Goal: Information Seeking & Learning: Find specific fact

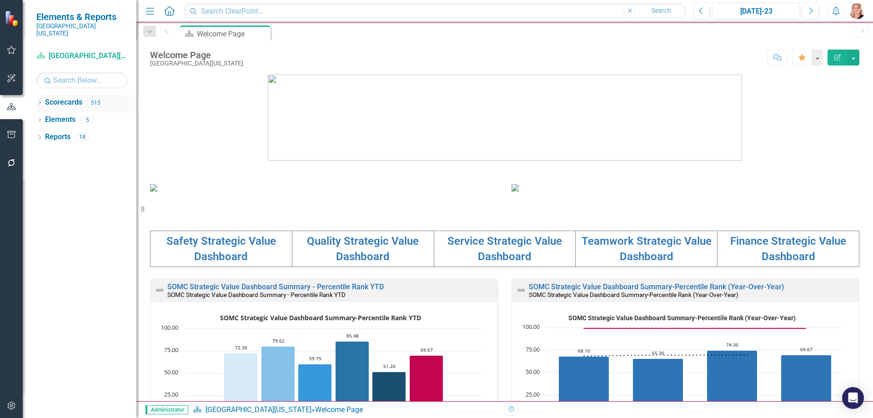
click at [39, 101] on icon "Dropdown" at bounding box center [39, 103] width 6 height 5
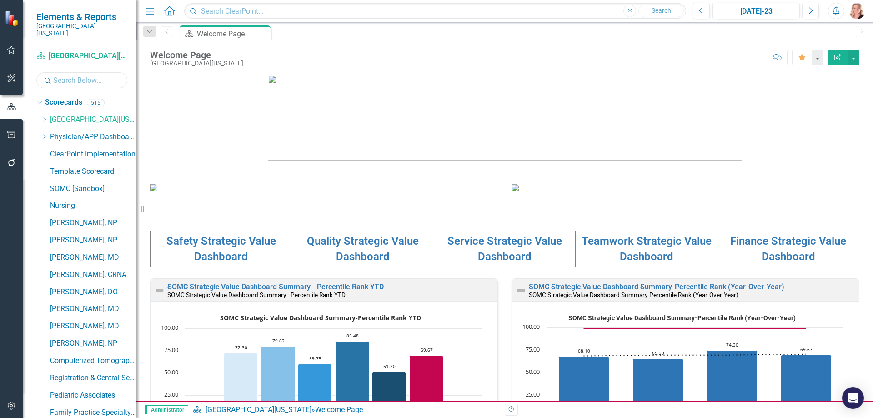
click at [75, 76] on input "text" at bounding box center [81, 80] width 91 height 16
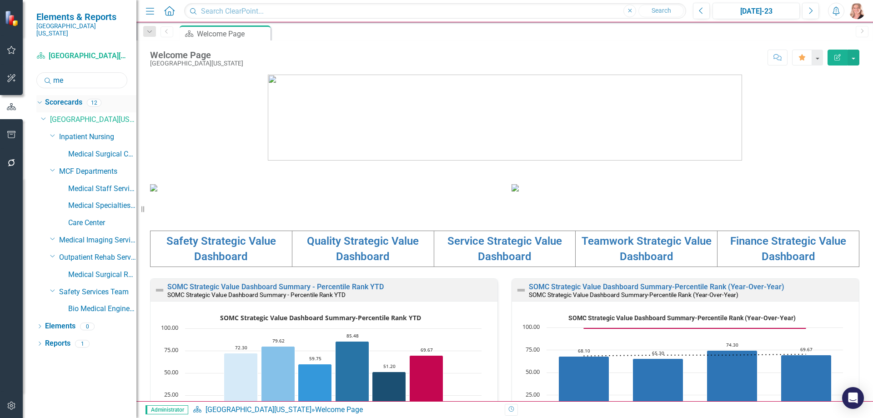
type input "m"
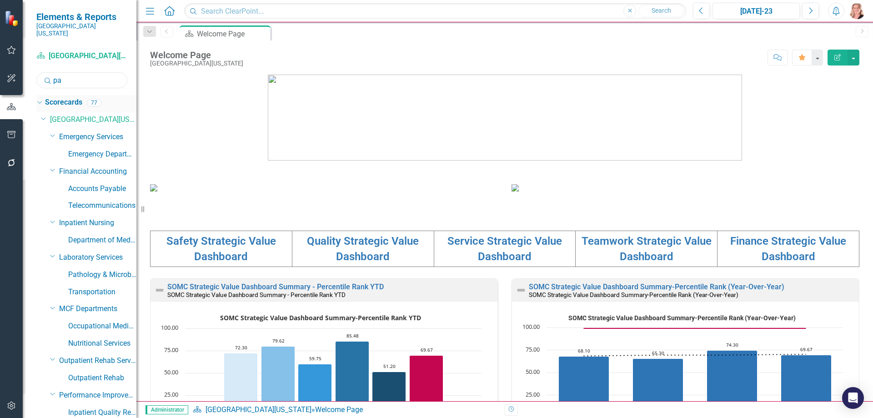
type input "p"
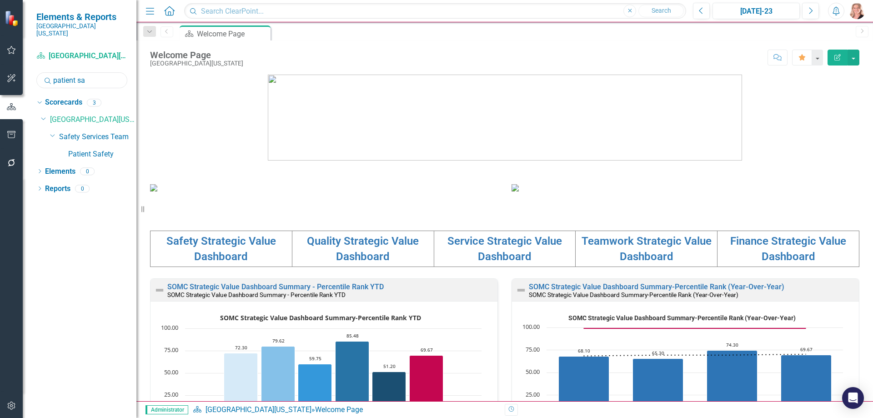
click at [88, 75] on input "patient sa" at bounding box center [81, 80] width 91 height 16
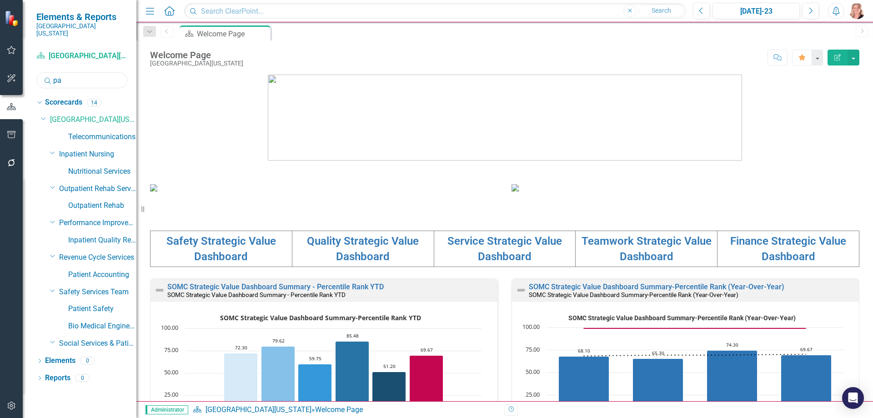
type input "p"
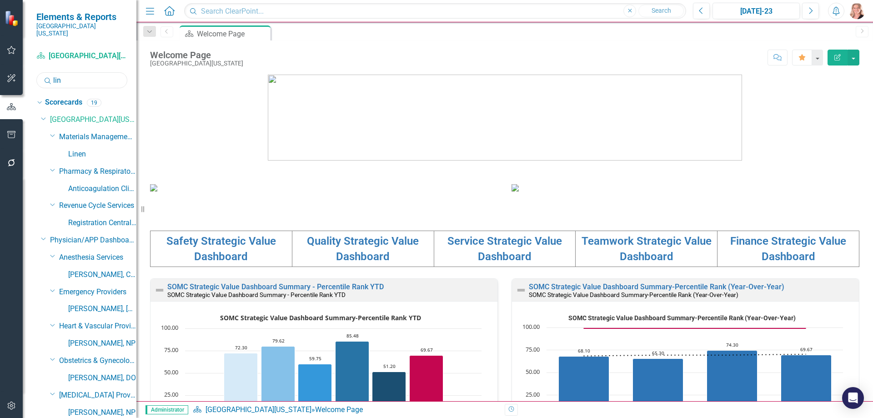
drag, startPoint x: 50, startPoint y: 75, endPoint x: 45, endPoint y: 73, distance: 4.7
click at [45, 73] on div "Search lin" at bounding box center [81, 80] width 91 height 16
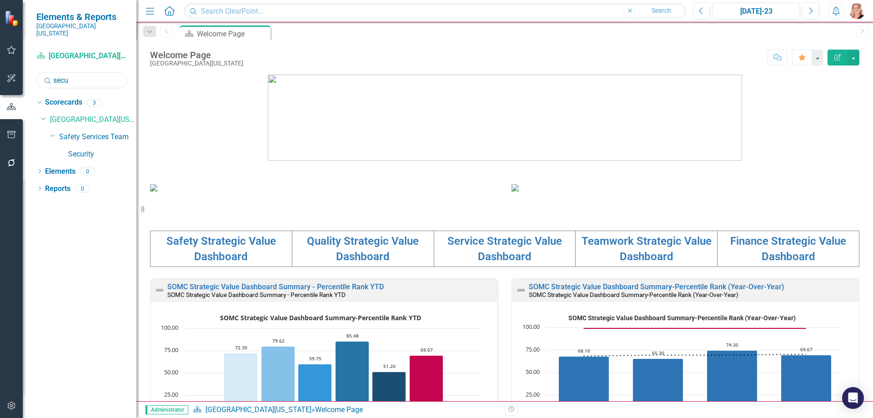
click at [74, 73] on input "secu" at bounding box center [81, 80] width 91 height 16
click at [73, 73] on input "secu" at bounding box center [81, 80] width 91 height 16
click at [85, 73] on input "deve" at bounding box center [81, 80] width 91 height 16
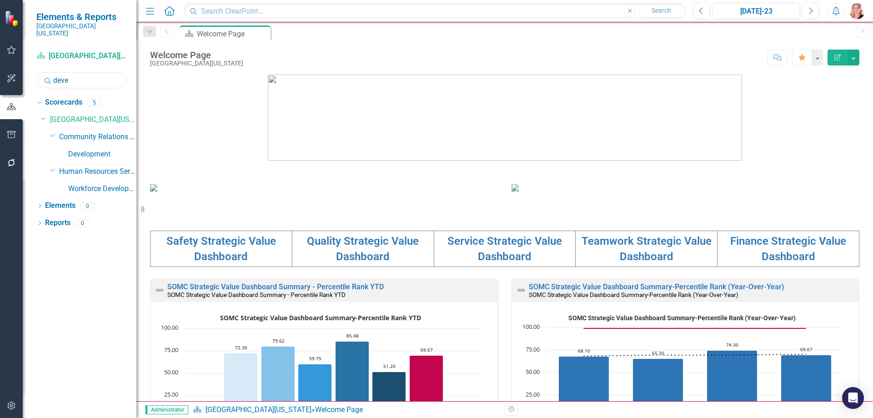
click at [85, 73] on input "deve" at bounding box center [81, 80] width 91 height 16
type input "p"
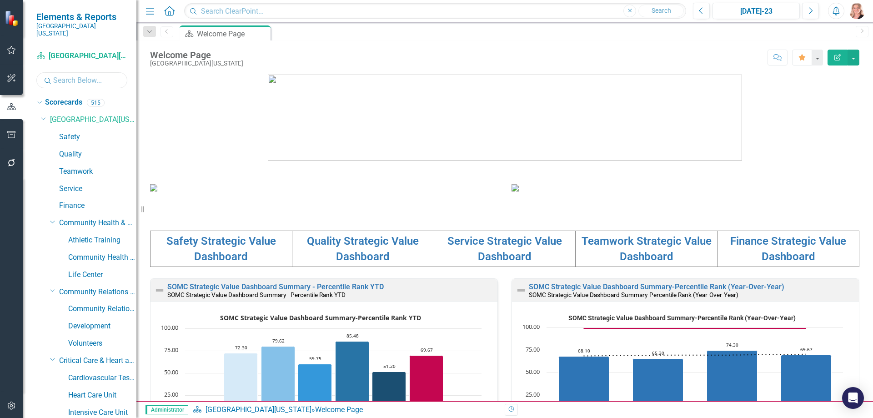
click at [73, 73] on input "text" at bounding box center [81, 80] width 91 height 16
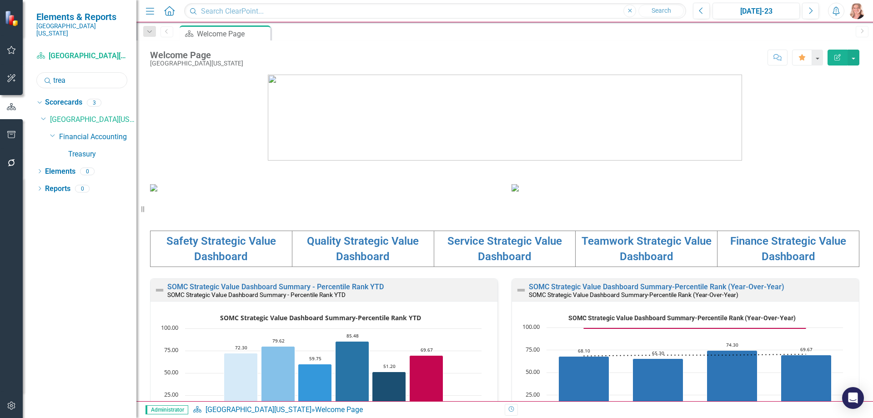
click at [91, 77] on input "trea" at bounding box center [81, 80] width 91 height 16
click at [90, 77] on input "trea" at bounding box center [81, 80] width 91 height 16
type input "n"
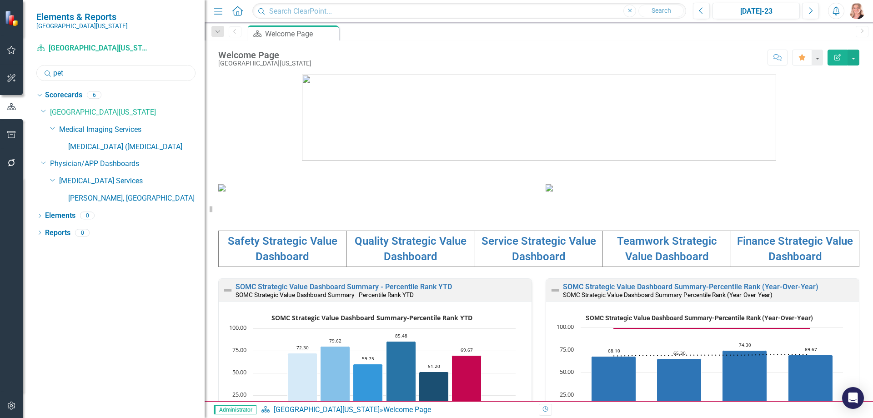
drag, startPoint x: 141, startPoint y: 209, endPoint x: 205, endPoint y: 207, distance: 64.1
click at [205, 207] on div "Resize" at bounding box center [208, 209] width 7 height 418
click at [94, 64] on div "Scorecard [GEOGRAPHIC_DATA][US_STATE] Search pet Sorry, no results found." at bounding box center [115, 61] width 159 height 40
click at [93, 74] on input "pet" at bounding box center [115, 73] width 159 height 16
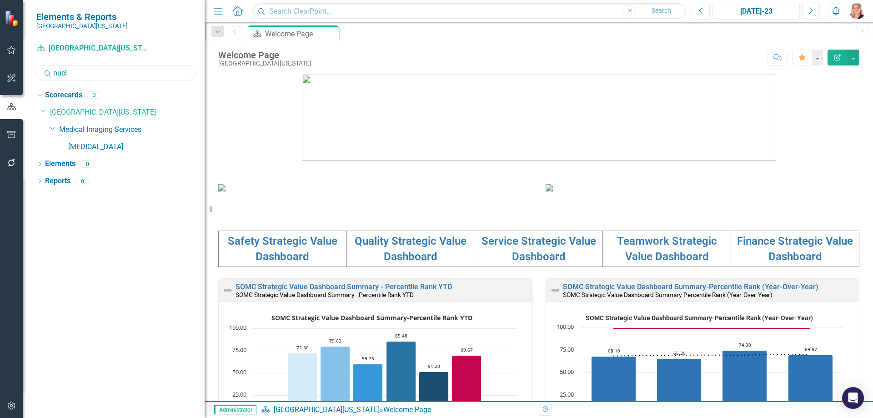
type input "nucl"
click at [75, 78] on input "nucl" at bounding box center [115, 73] width 159 height 16
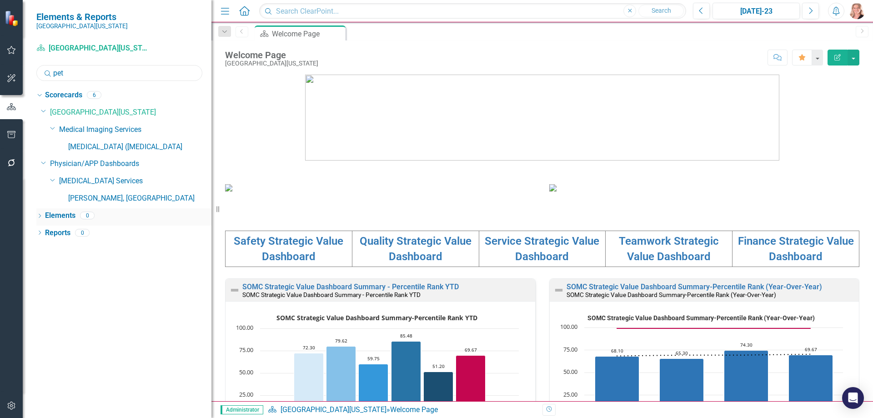
click at [211, 210] on div "Resize" at bounding box center [214, 209] width 7 height 418
click at [87, 74] on input "pet" at bounding box center [119, 73] width 166 height 16
click at [97, 76] on input "occu" at bounding box center [119, 73] width 166 height 16
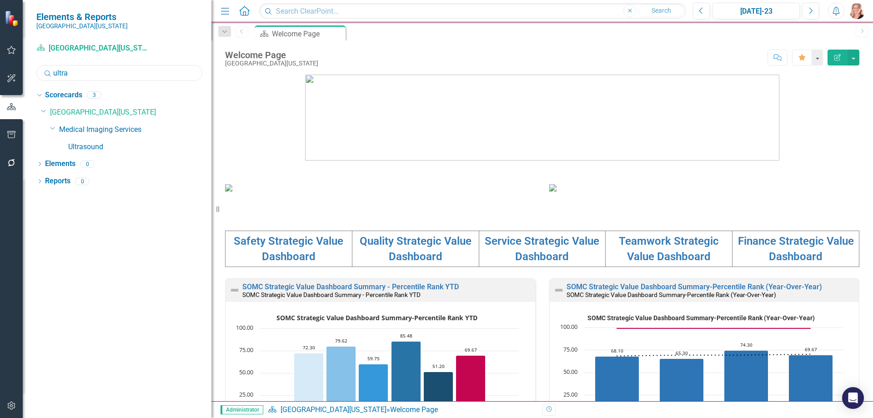
click at [85, 72] on input "ultra" at bounding box center [119, 73] width 166 height 16
type input "u"
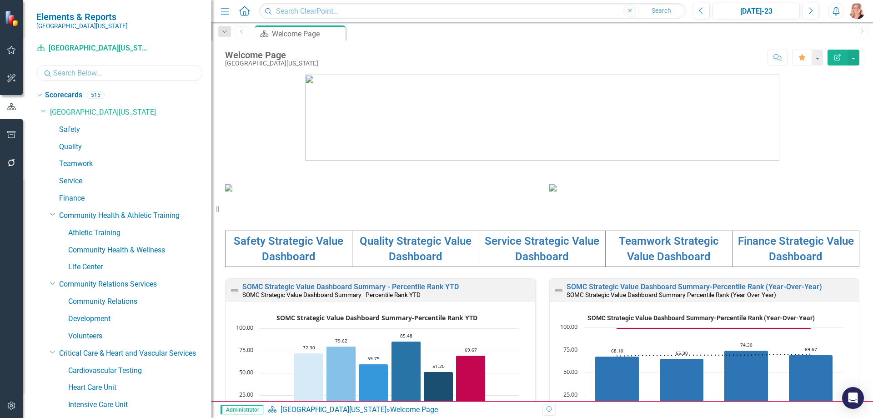
click at [97, 71] on input "text" at bounding box center [119, 73] width 166 height 16
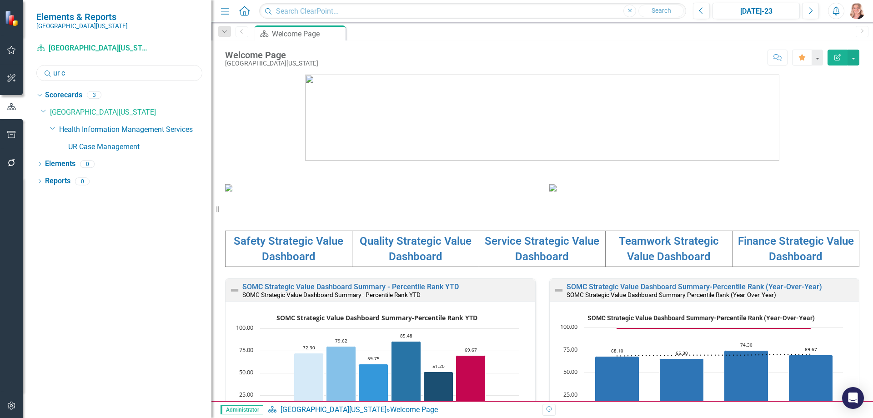
click at [82, 71] on input "ur c" at bounding box center [119, 73] width 166 height 16
type input "u"
click at [85, 74] on input "wound" at bounding box center [119, 73] width 166 height 16
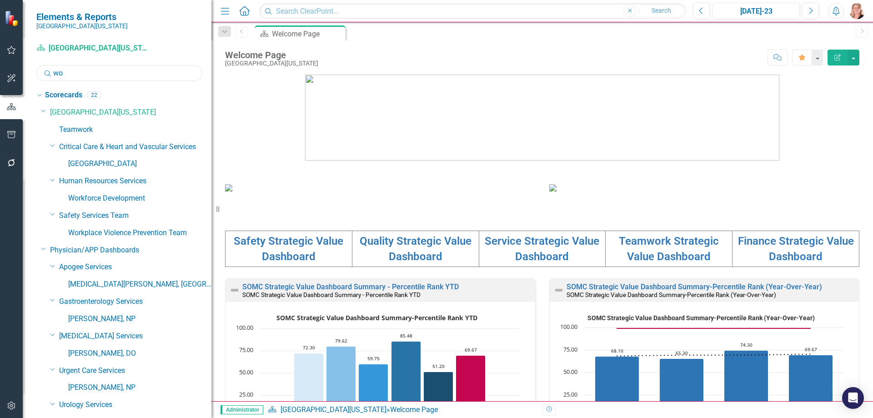
type input "w"
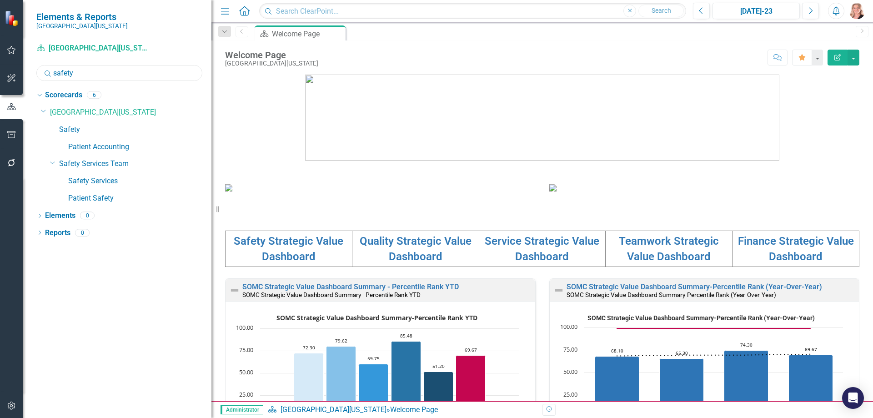
type input "safety"
